Goal: Task Accomplishment & Management: Use online tool/utility

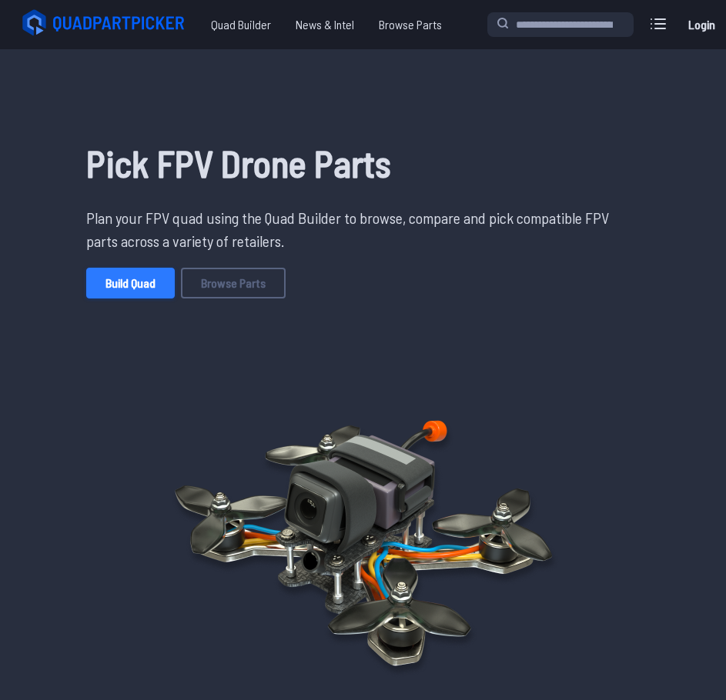
click at [122, 285] on link "Build Quad" at bounding box center [130, 283] width 88 height 31
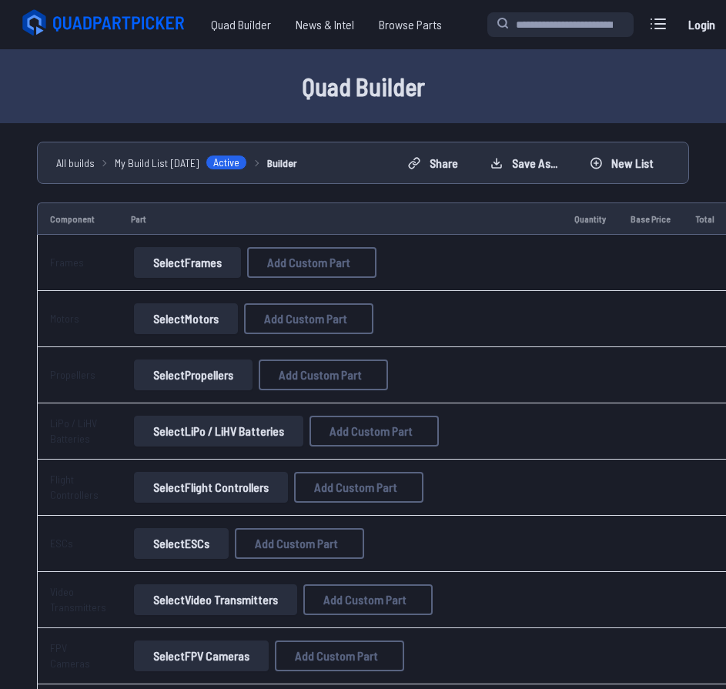
click at [198, 270] on button "Select Frames" at bounding box center [187, 262] width 107 height 31
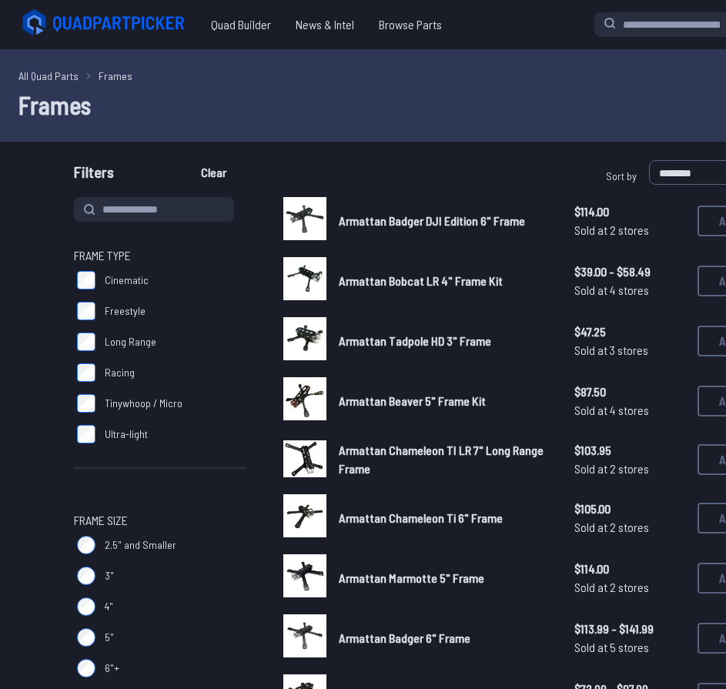
click at [165, 265] on label "Cinematic" at bounding box center [160, 280] width 172 height 31
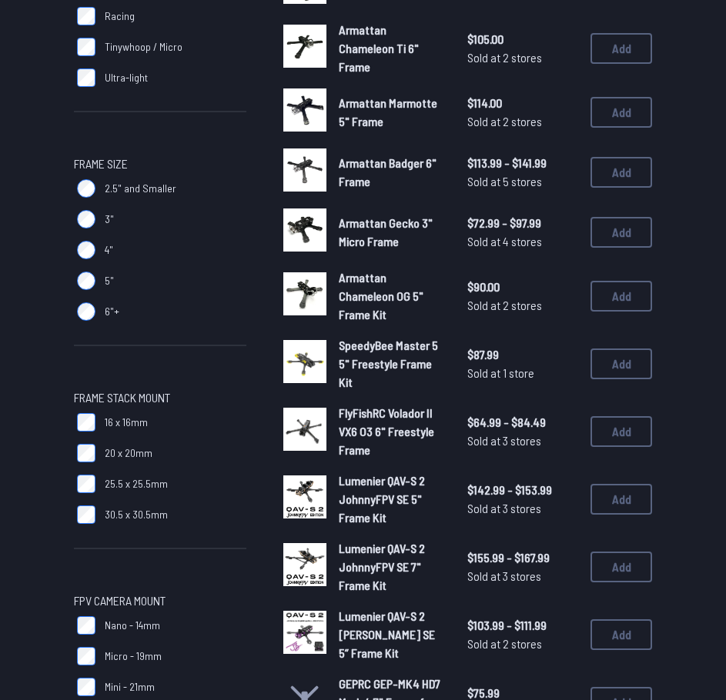
scroll to position [385, 0]
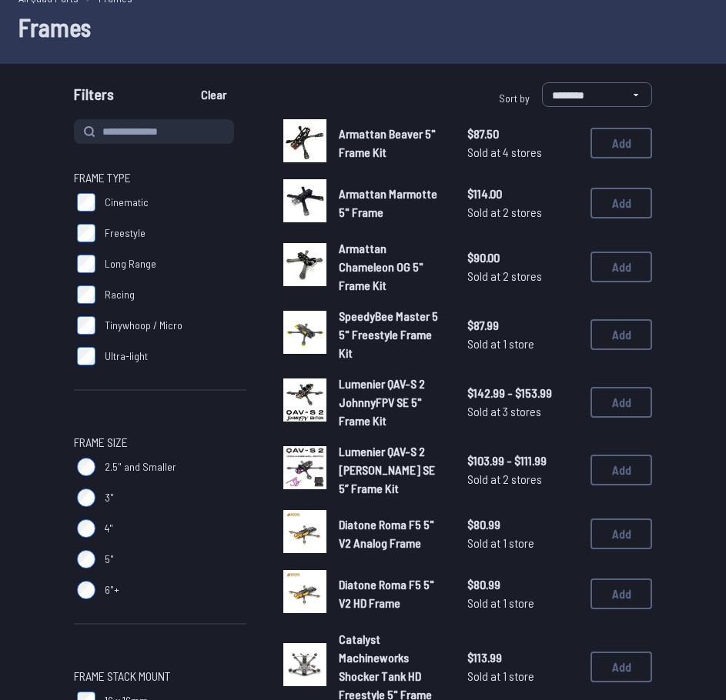
scroll to position [77, 0]
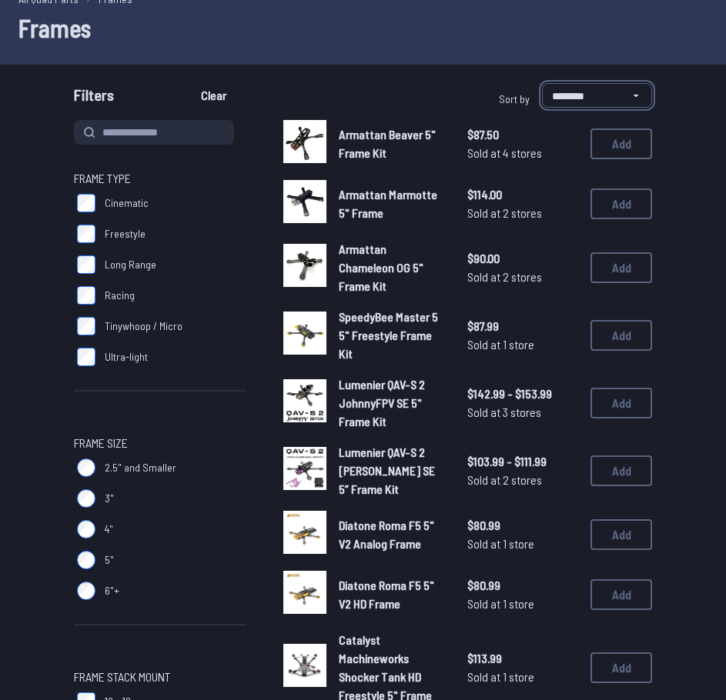
click at [590, 88] on select "**********" at bounding box center [597, 95] width 110 height 25
select select "*********"
click at [542, 83] on select "**********" at bounding box center [597, 95] width 110 height 25
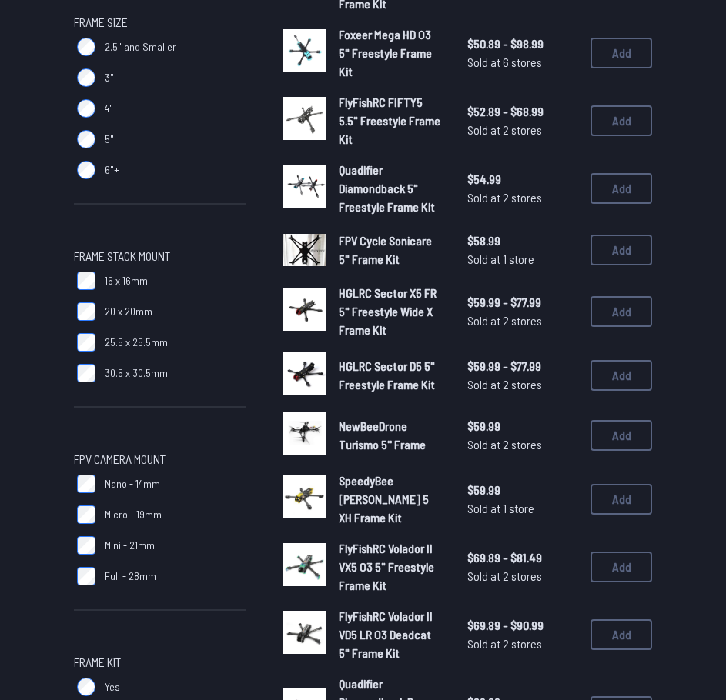
scroll to position [539, 0]
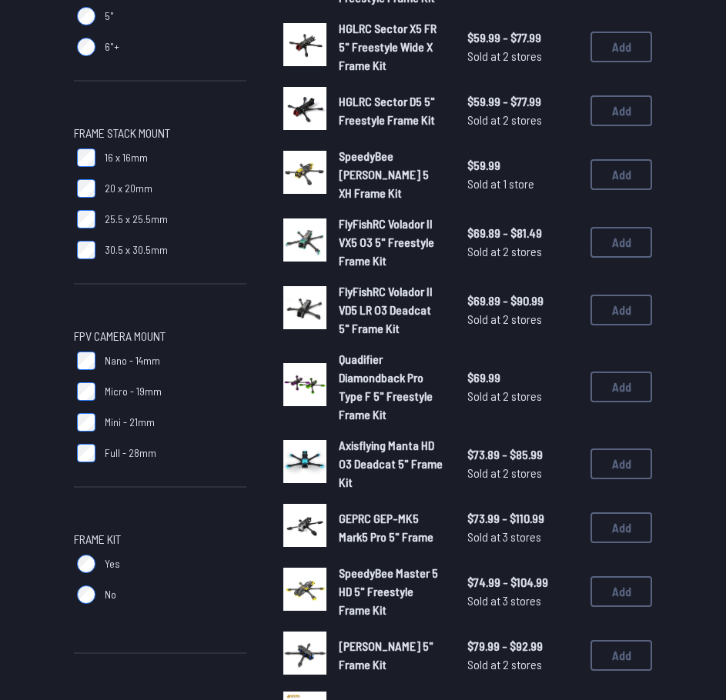
scroll to position [692, 0]
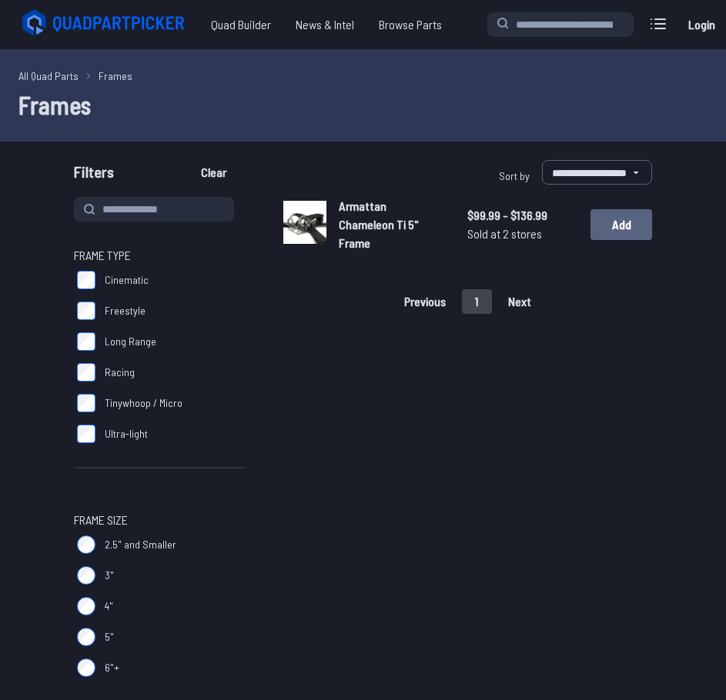
click at [626, 219] on button "Add" at bounding box center [621, 224] width 62 height 31
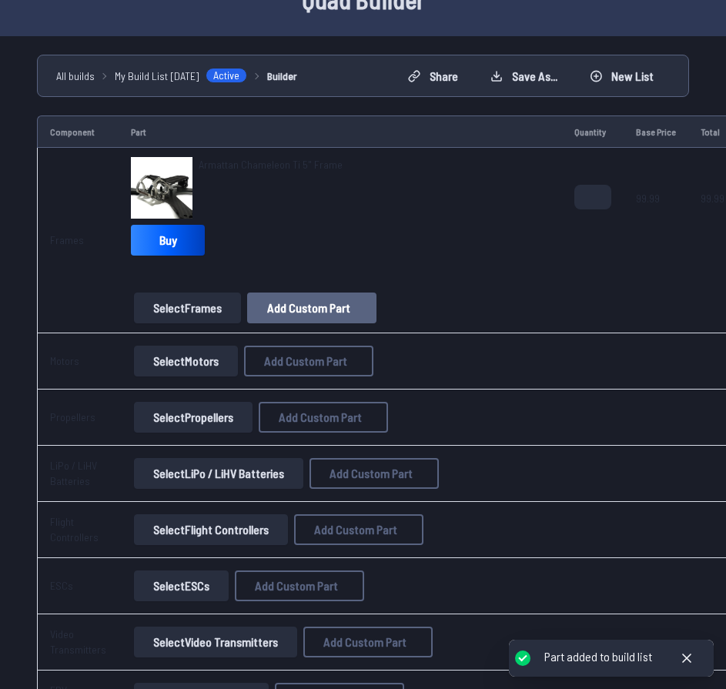
scroll to position [154, 0]
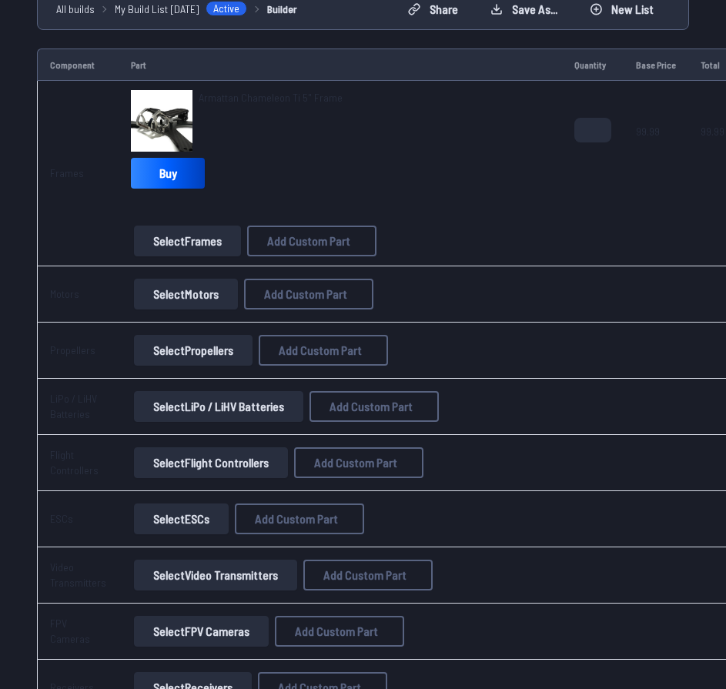
click at [190, 300] on button "Select Motors" at bounding box center [186, 294] width 104 height 31
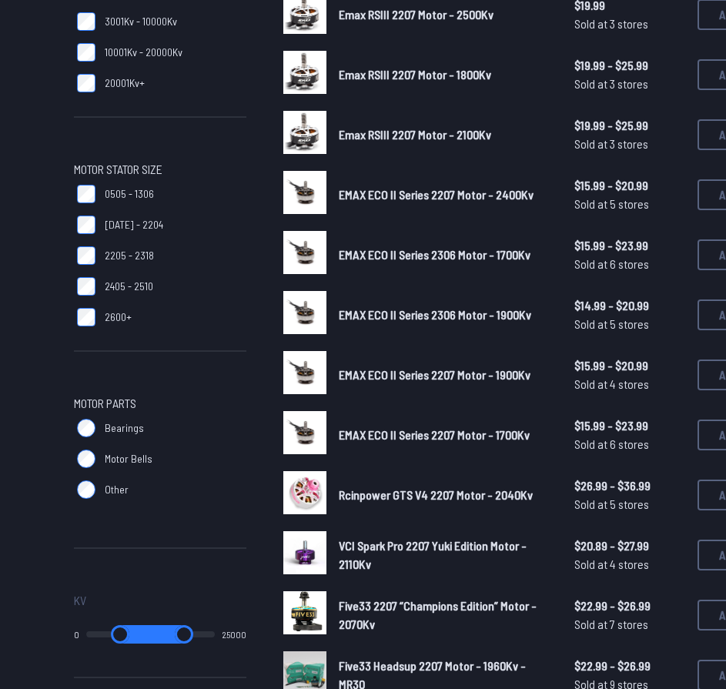
scroll to position [385, 0]
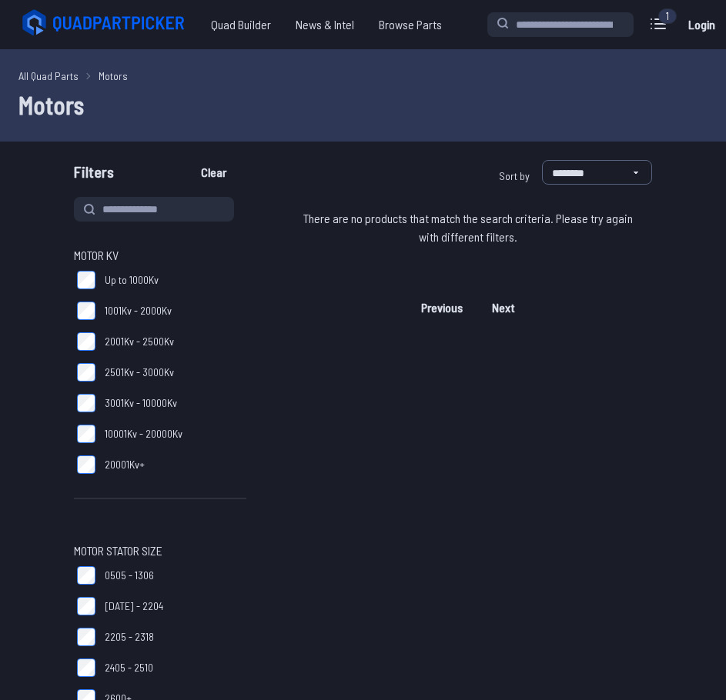
scroll to position [539, 0]
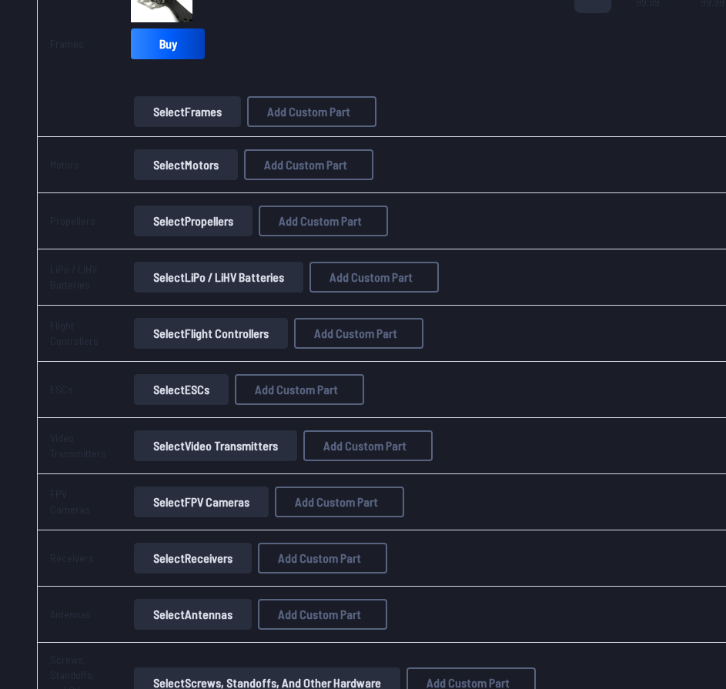
scroll to position [308, 0]
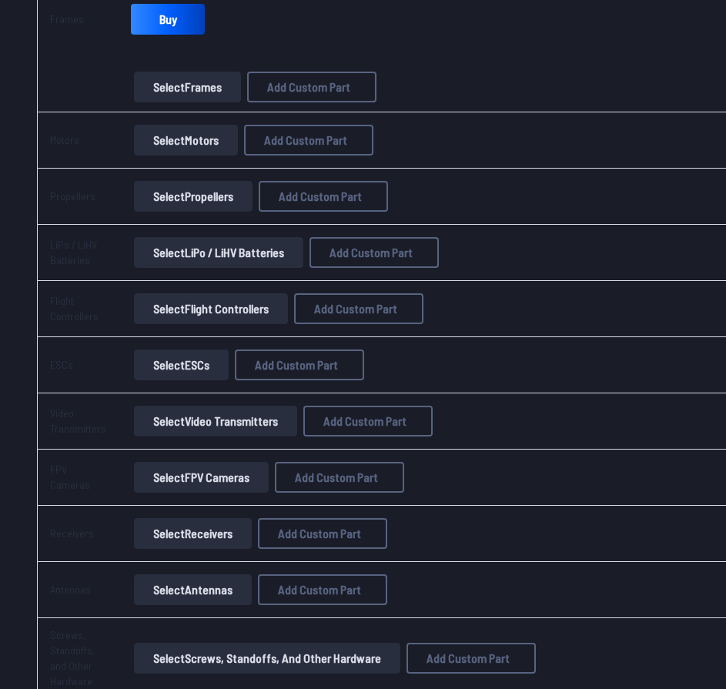
click at [168, 208] on button "Select Propellers" at bounding box center [193, 196] width 118 height 31
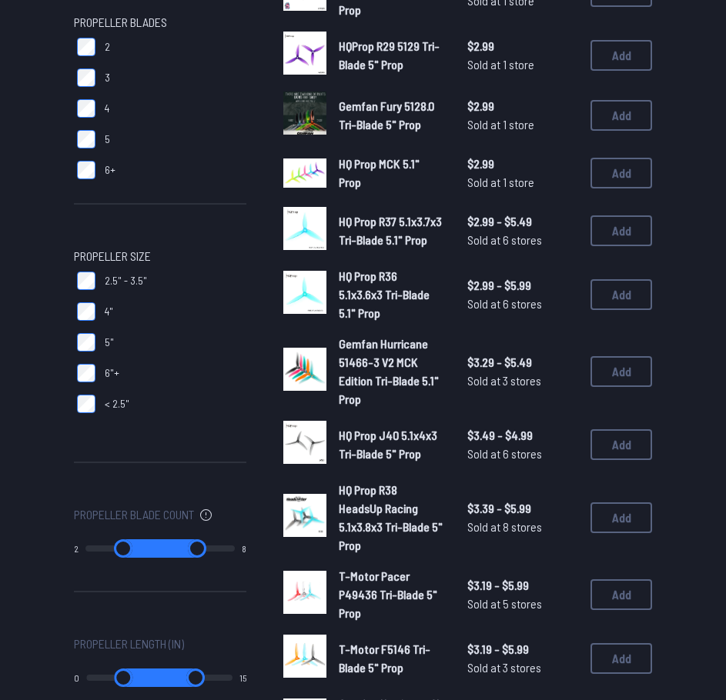
scroll to position [154, 0]
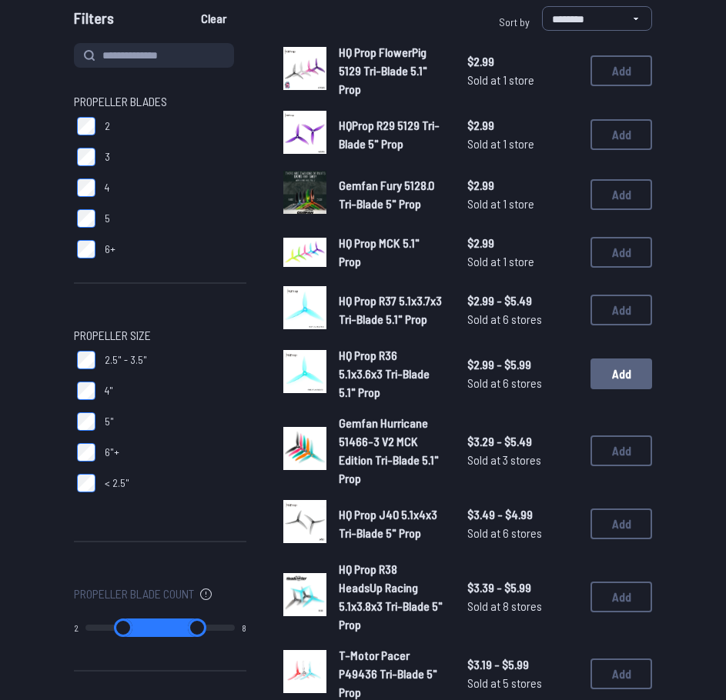
click at [613, 385] on button "Add" at bounding box center [621, 374] width 62 height 31
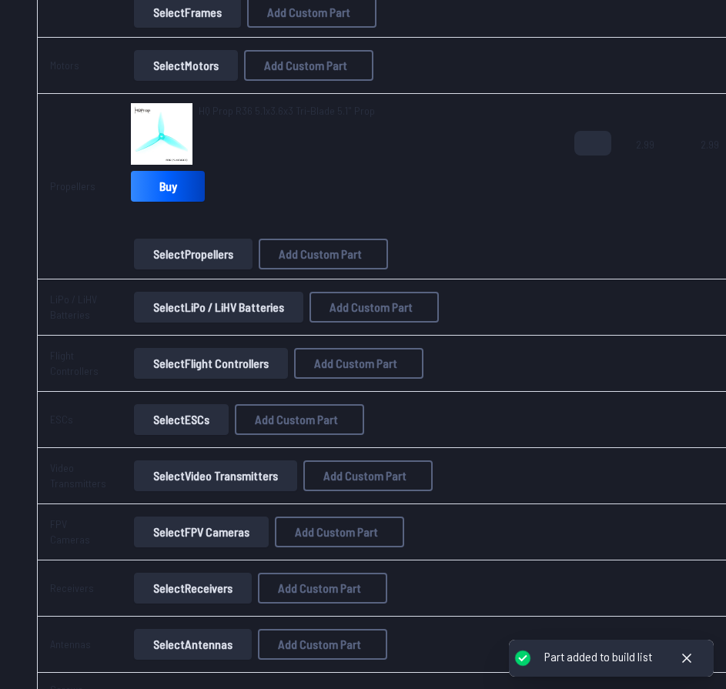
scroll to position [385, 0]
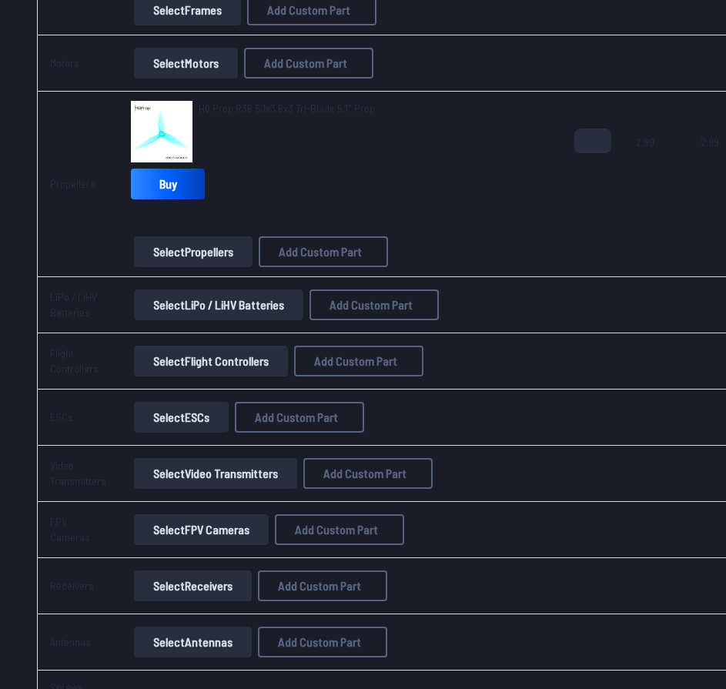
click at [184, 362] on button "Select Flight Controllers" at bounding box center [211, 360] width 154 height 31
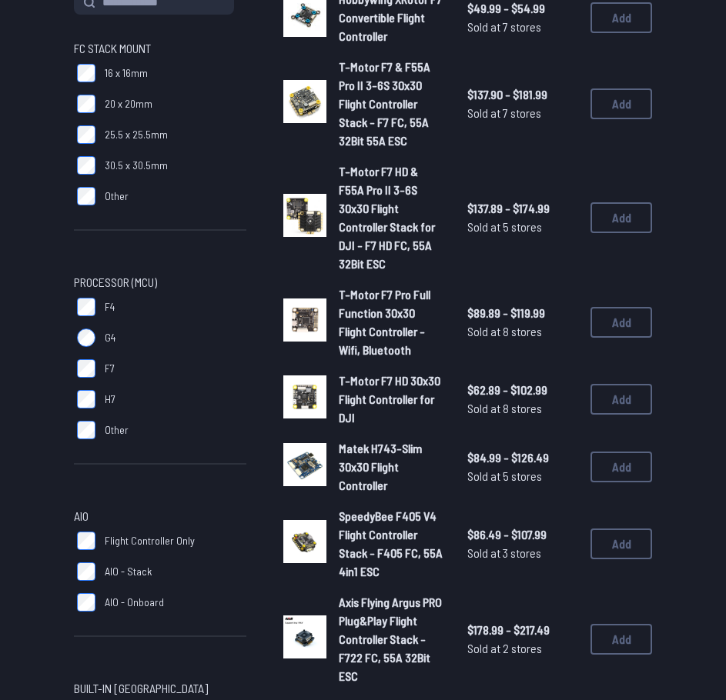
scroll to position [231, 0]
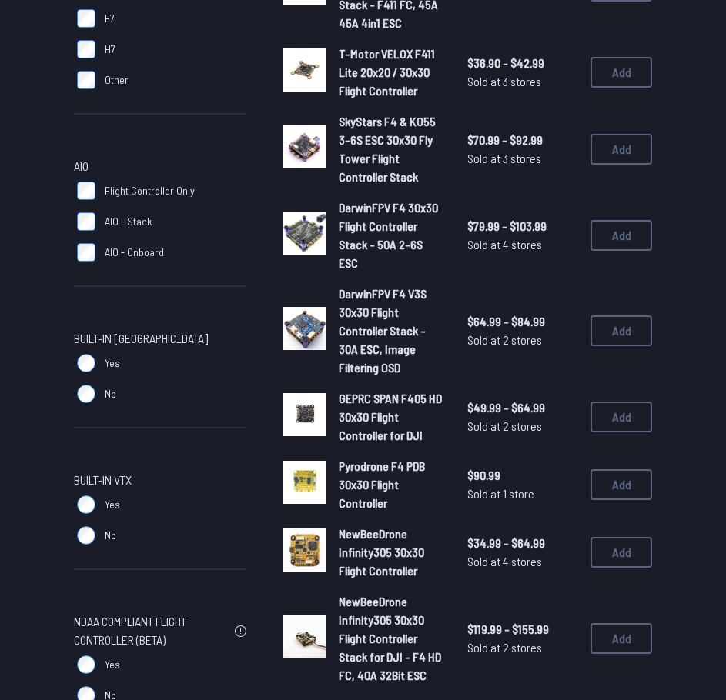
scroll to position [616, 0]
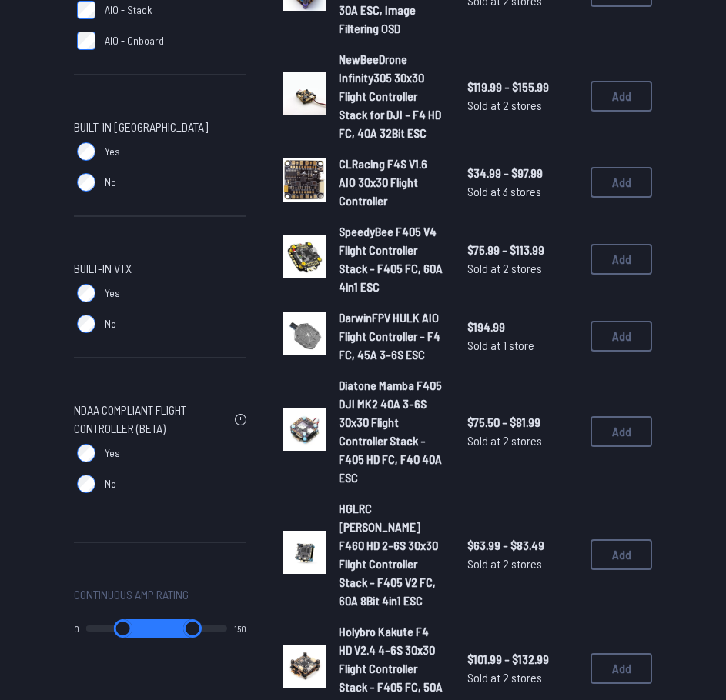
scroll to position [769, 0]
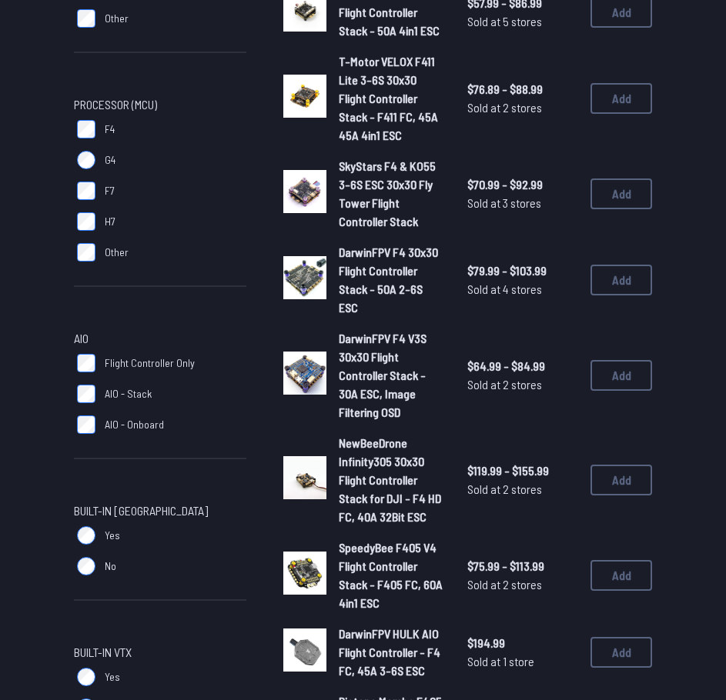
scroll to position [77, 0]
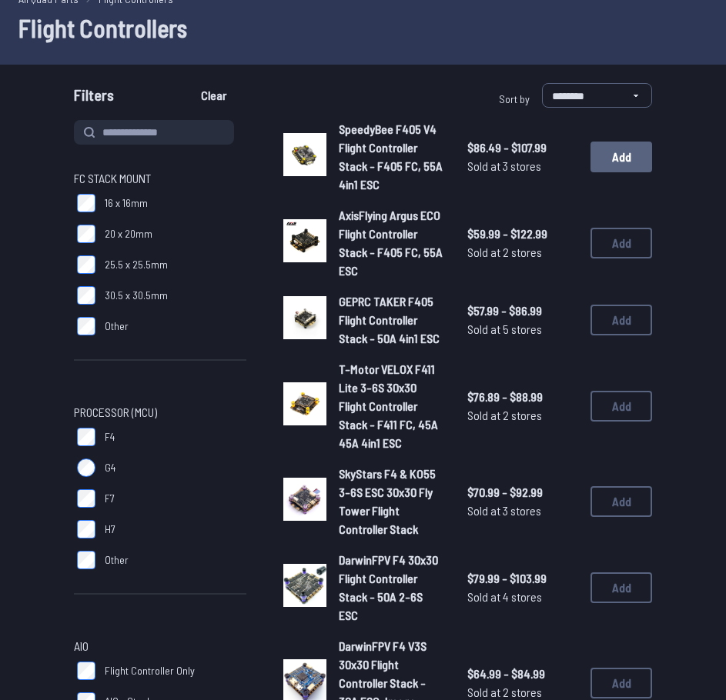
click at [626, 159] on button "Add" at bounding box center [621, 157] width 62 height 31
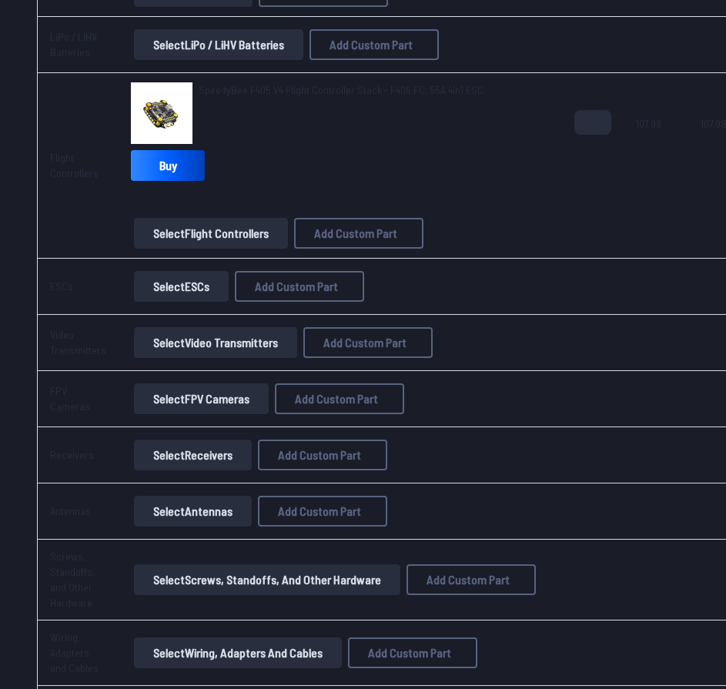
scroll to position [720, 0]
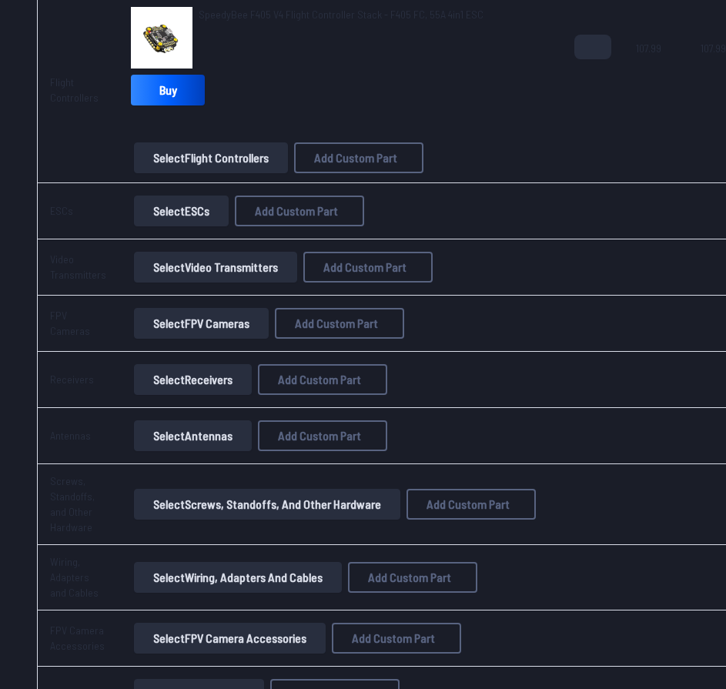
click at [193, 267] on button "Select Video Transmitters" at bounding box center [215, 267] width 163 height 31
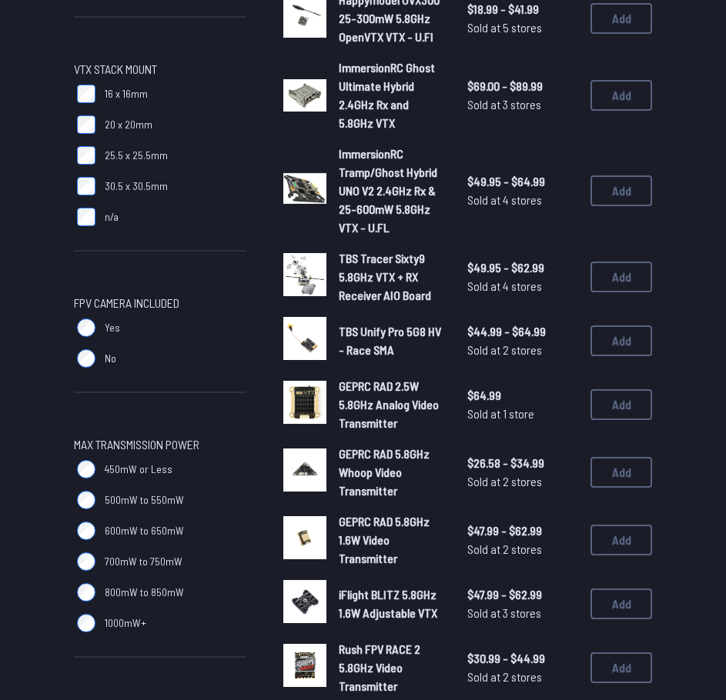
scroll to position [462, 0]
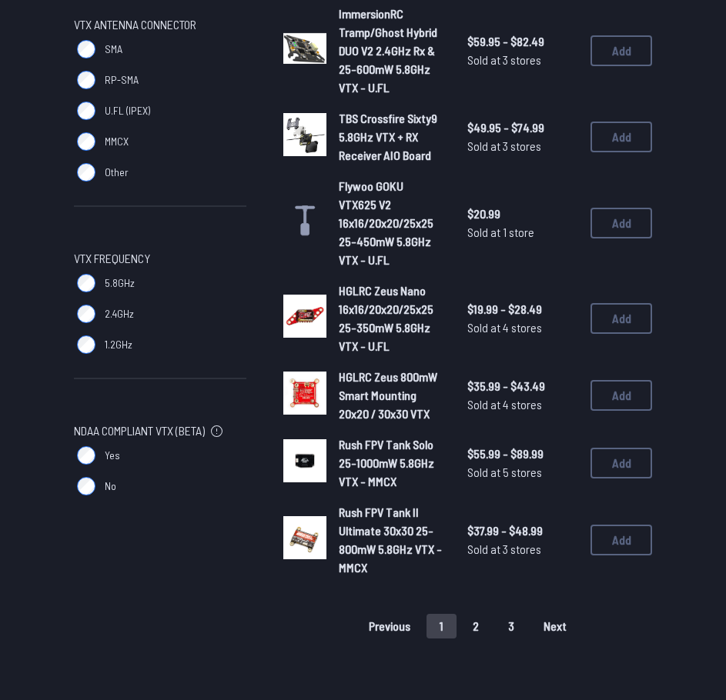
scroll to position [1148, 0]
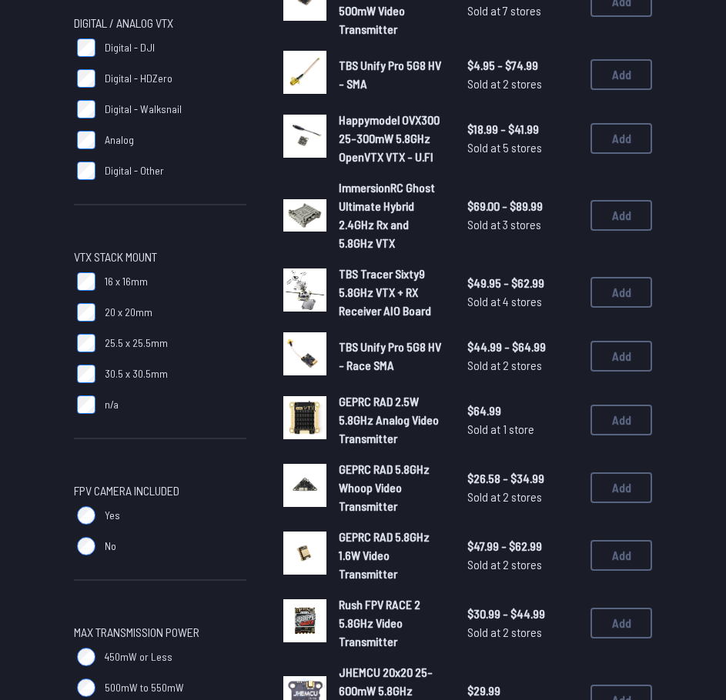
scroll to position [308, 0]
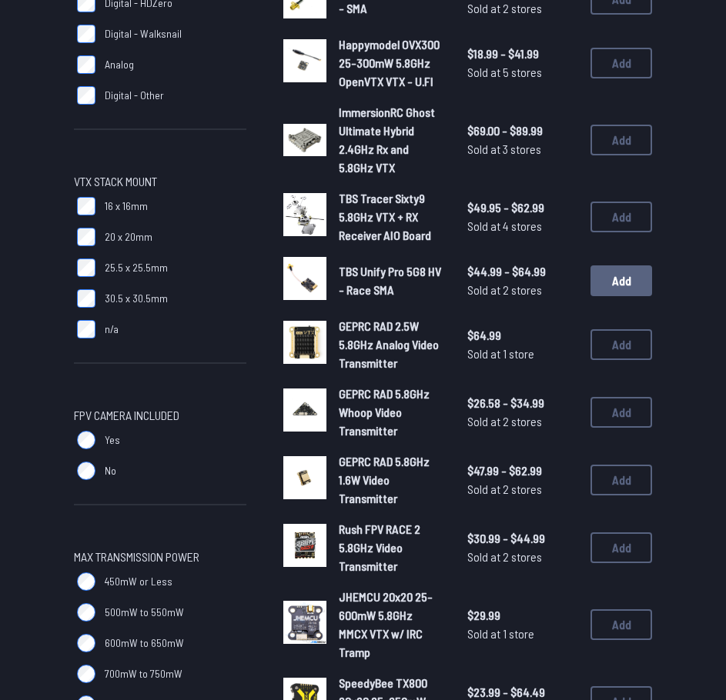
click at [622, 283] on button "Add" at bounding box center [621, 280] width 62 height 31
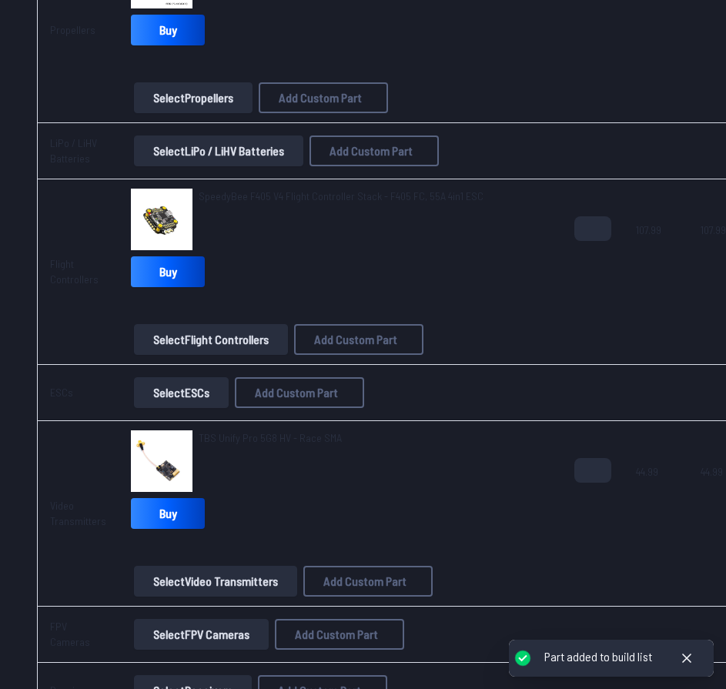
scroll to position [846, 0]
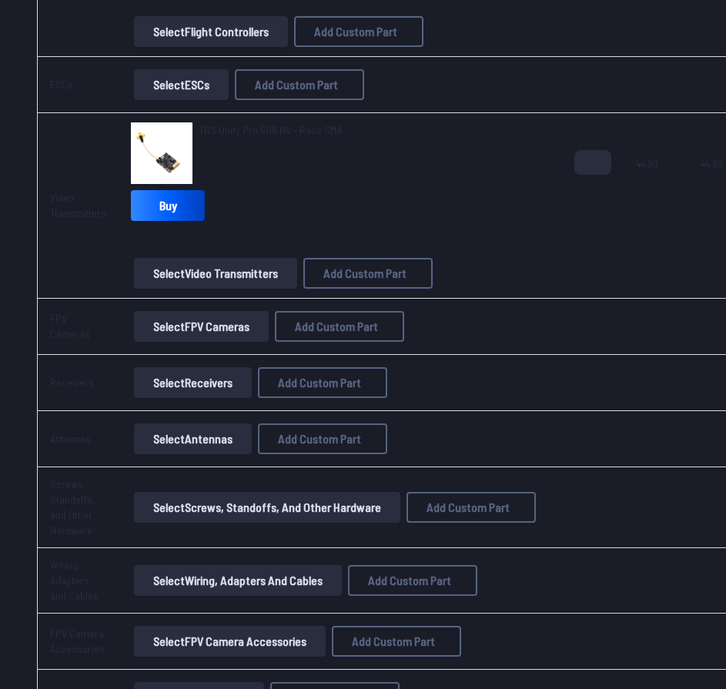
click at [145, 385] on button "Select Receivers" at bounding box center [193, 382] width 118 height 31
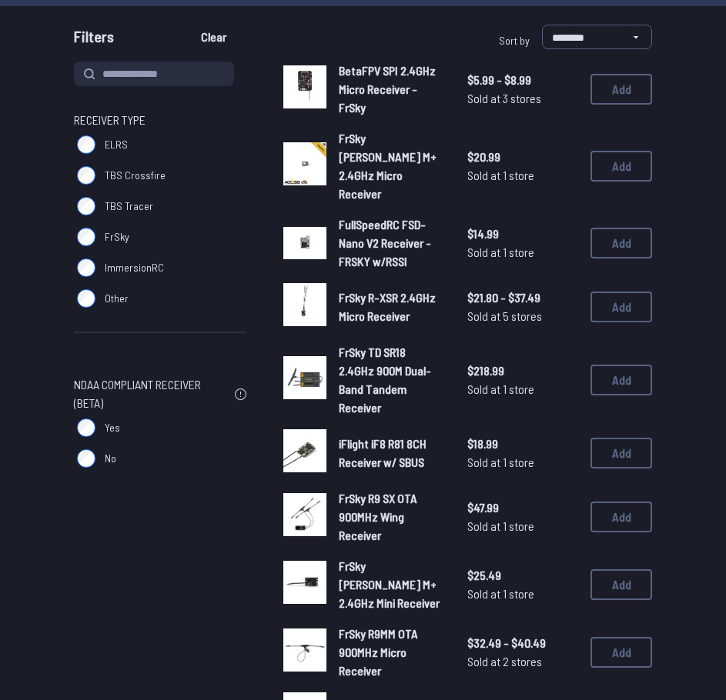
scroll to position [154, 0]
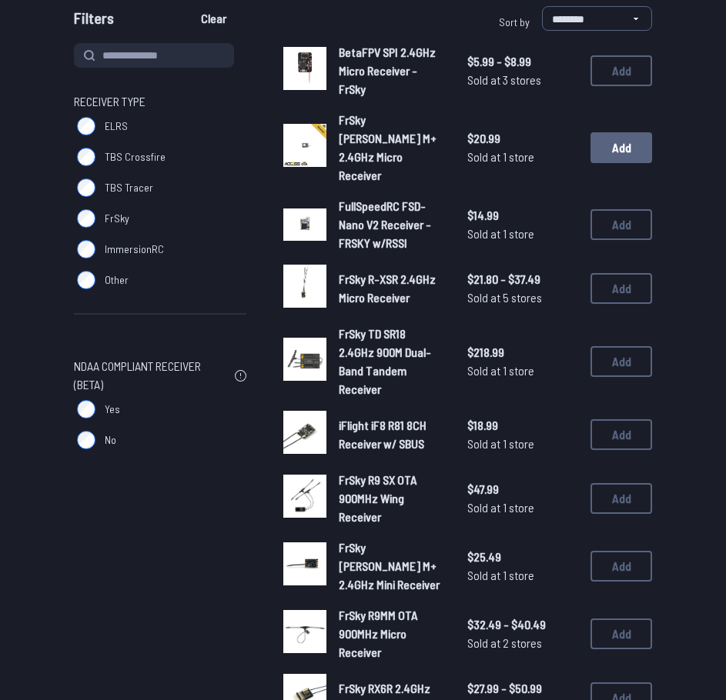
click at [621, 138] on button "Add" at bounding box center [621, 147] width 62 height 31
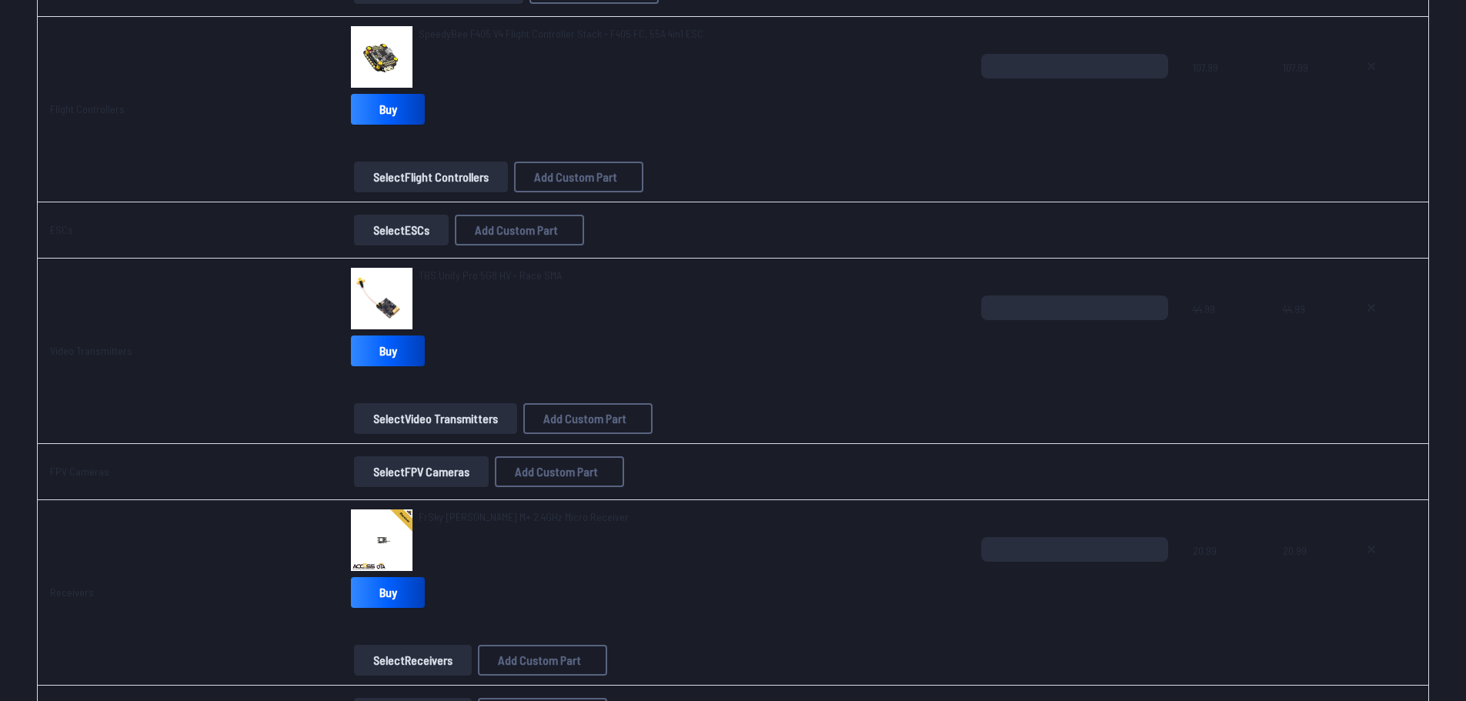
scroll to position [692, 0]
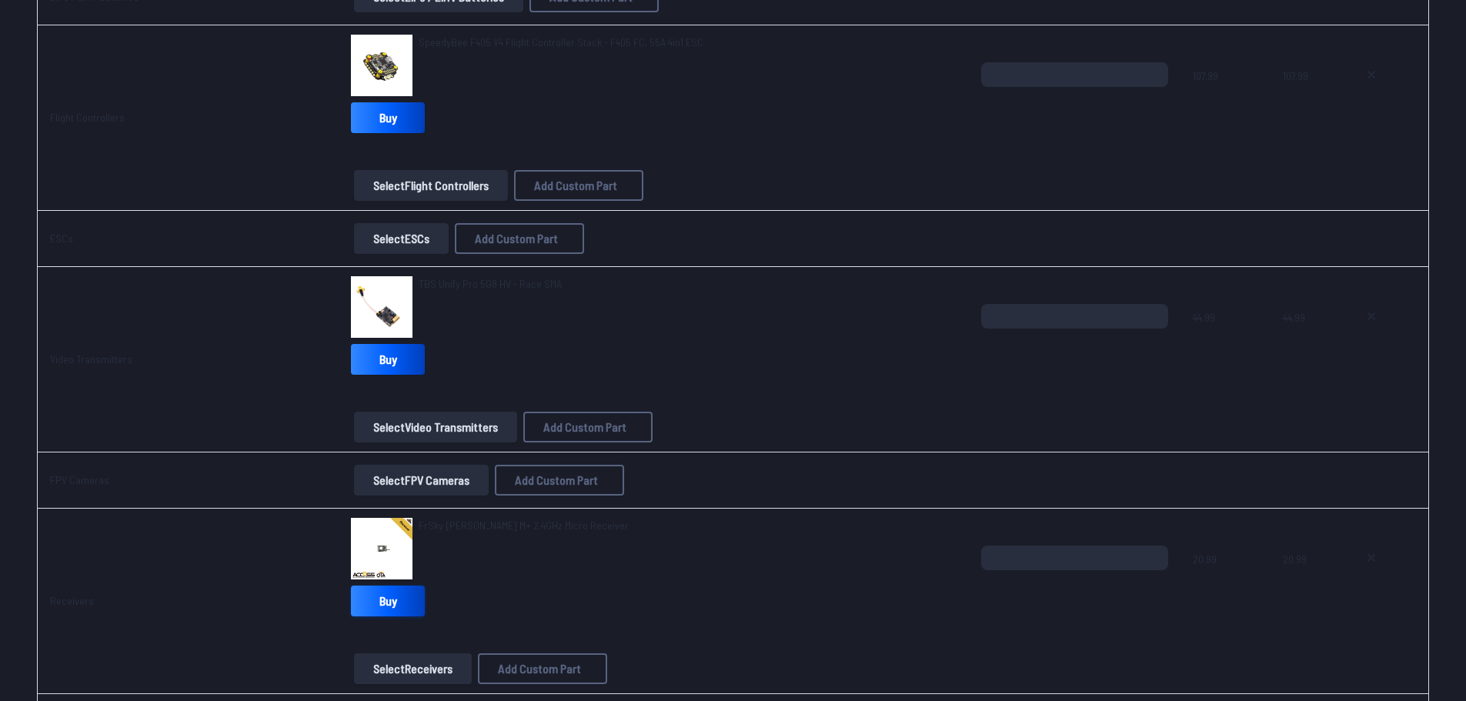
click at [402, 604] on link "Buy" at bounding box center [388, 601] width 74 height 31
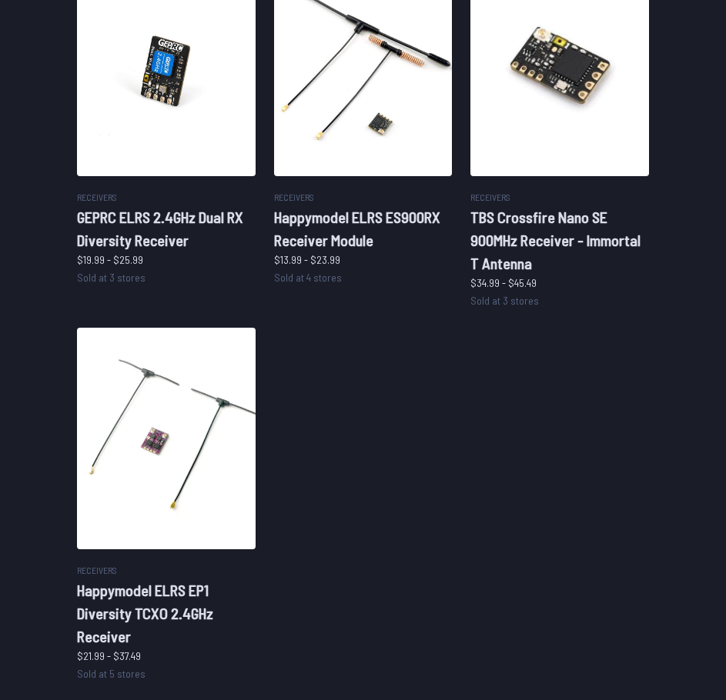
scroll to position [923, 0]
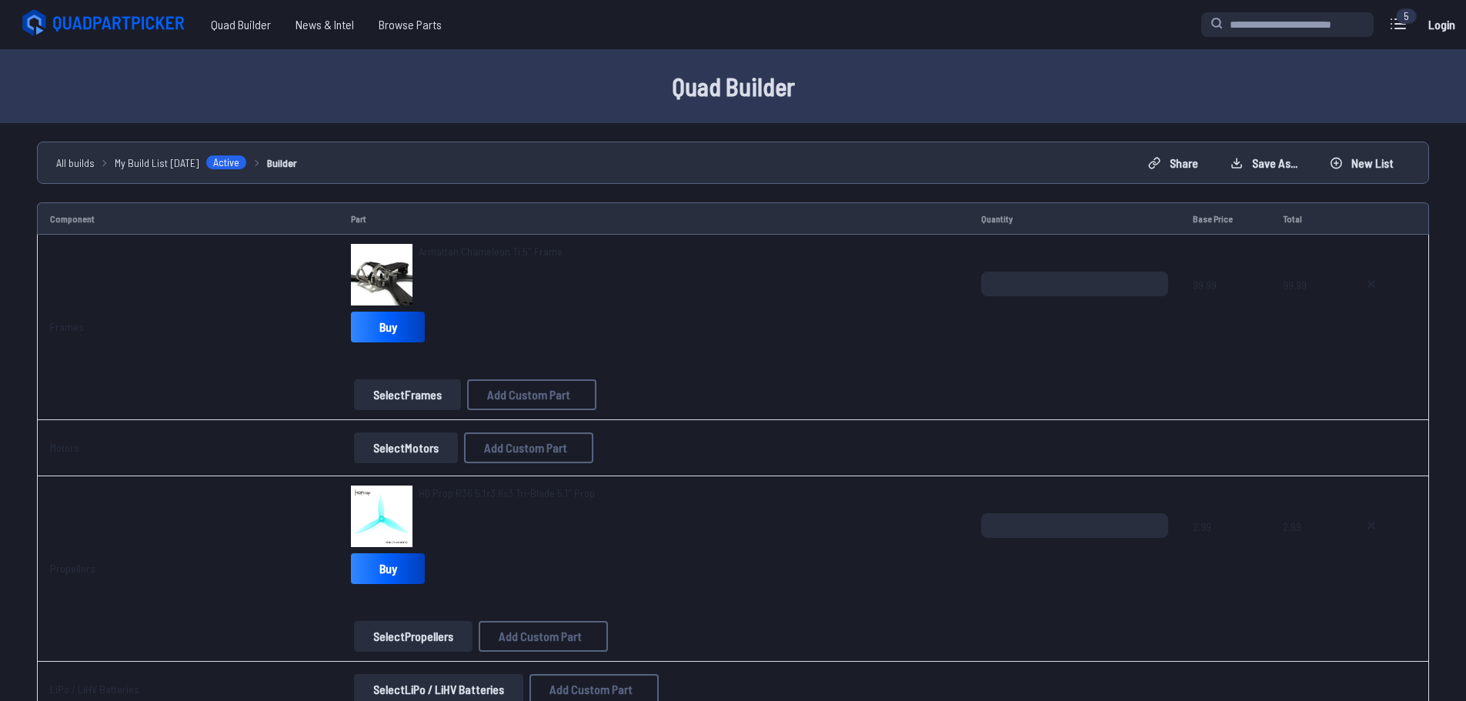
scroll to position [692, 0]
